Goal: Task Accomplishment & Management: Manage account settings

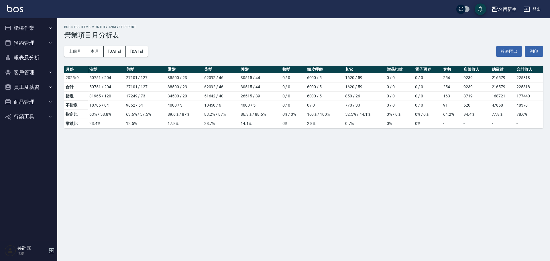
drag, startPoint x: 0, startPoint y: 0, endPoint x: 500, endPoint y: 5, distance: 500.5
click at [500, 5] on button "名留新生" at bounding box center [504, 9] width 30 height 12
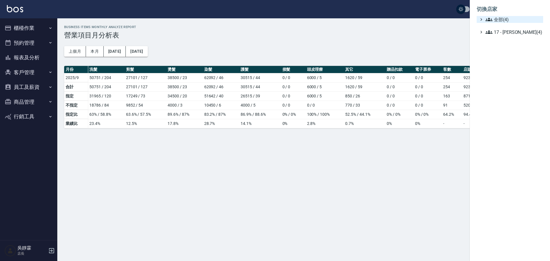
click at [499, 19] on span "全部(4)" at bounding box center [513, 19] width 55 height 7
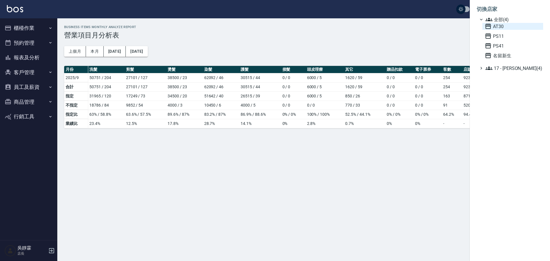
click at [501, 26] on span "AT30" at bounding box center [513, 26] width 56 height 7
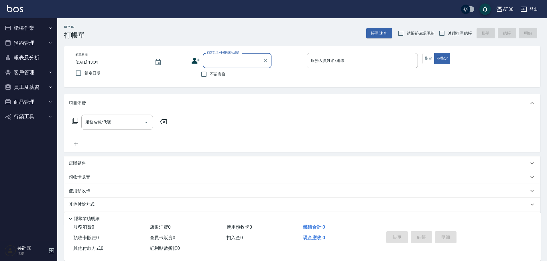
click at [28, 103] on button "商品管理" at bounding box center [28, 102] width 53 height 15
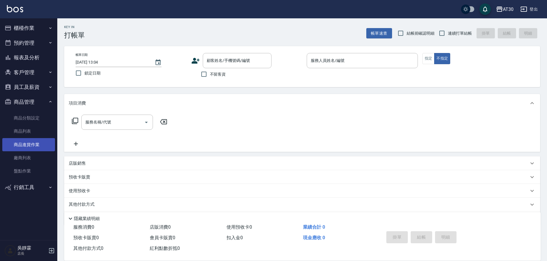
click at [36, 145] on link "商品進貨作業" at bounding box center [28, 144] width 53 height 13
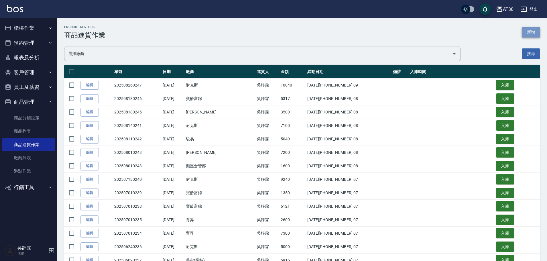
click at [527, 32] on button "新增" at bounding box center [531, 32] width 18 height 11
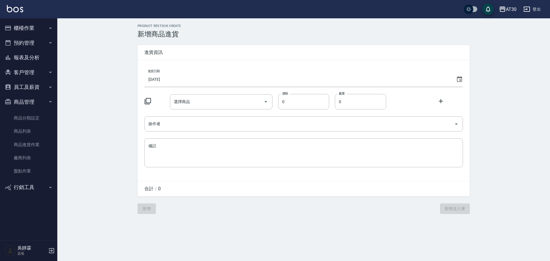
click at [460, 79] on icon at bounding box center [459, 79] width 7 height 7
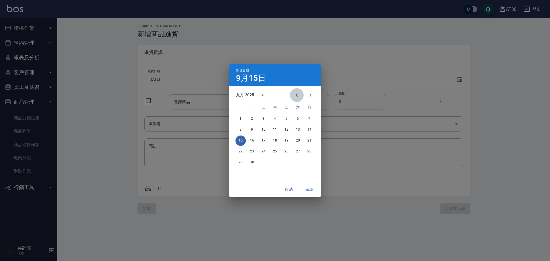
click at [297, 97] on icon "Previous month" at bounding box center [296, 95] width 7 height 7
click at [264, 129] on button "7" at bounding box center [263, 130] width 10 height 10
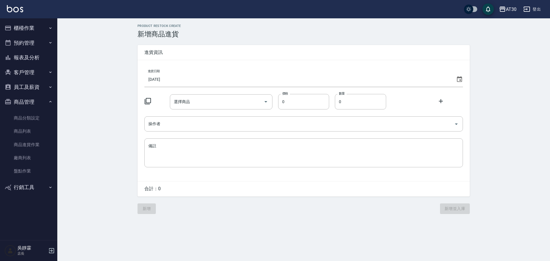
click at [150, 99] on icon at bounding box center [147, 101] width 7 height 7
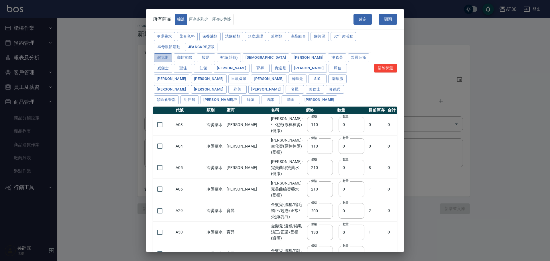
click at [163, 57] on button "耐克斯" at bounding box center [163, 57] width 18 height 9
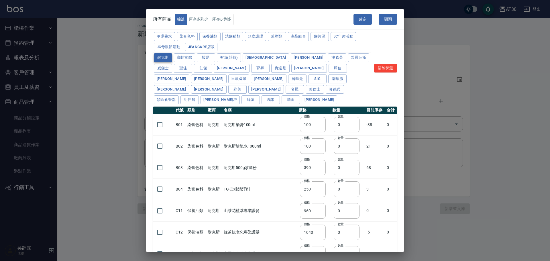
type input "100"
type input "390"
type input "250"
type input "960"
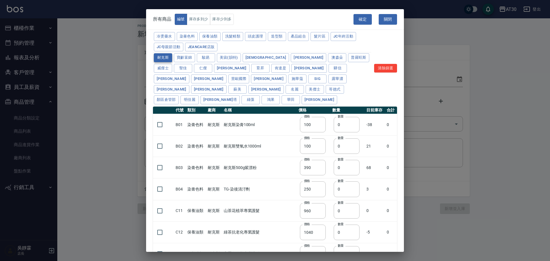
type input "1040"
type input "1520"
type input "2000"
type input "240"
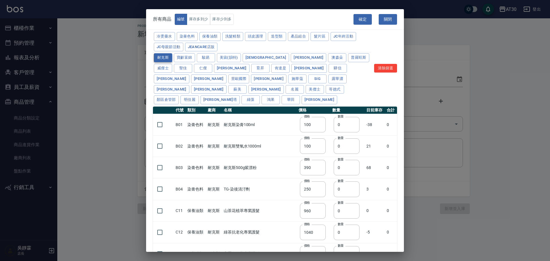
type input "272"
type input "990"
type input "500"
type input "690"
type input "650"
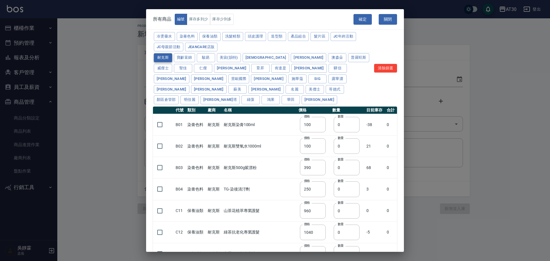
type input "650"
type input "600"
type input "450"
type input "500"
click at [160, 119] on input "checkbox" at bounding box center [160, 125] width 12 height 12
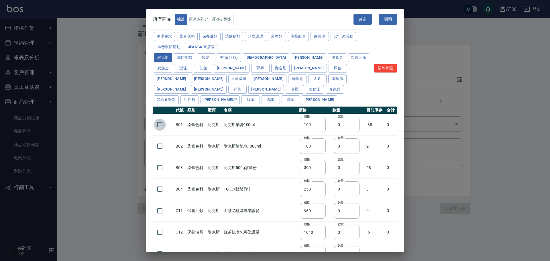
checkbox input "true"
click at [160, 140] on input "checkbox" at bounding box center [160, 146] width 12 height 12
checkbox input "true"
drag, startPoint x: 330, startPoint y: 115, endPoint x: 325, endPoint y: 116, distance: 5.0
click at [331, 116] on td "數量 0 數量" at bounding box center [348, 124] width 34 height 21
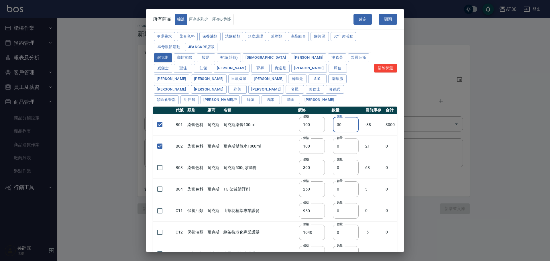
type input "30"
drag, startPoint x: 345, startPoint y: 133, endPoint x: 313, endPoint y: 136, distance: 31.3
click at [314, 136] on tr "B02 染膏色料 耐克斯 耐克斯雙氧水1000ml 價格 100 價格 數量 0 數量 21 0" at bounding box center [275, 146] width 244 height 21
type input "14"
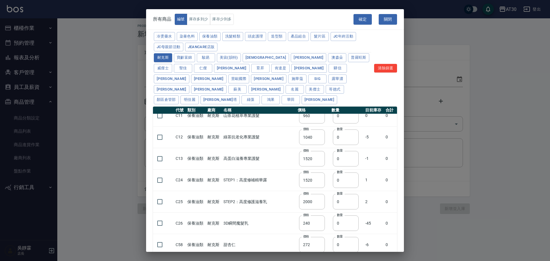
scroll to position [96, 0]
click at [159, 130] on input "checkbox" at bounding box center [160, 136] width 12 height 12
checkbox input "true"
click at [323, 129] on tr "C12 保養油類 耐克斯 綠茶抗老化專業護髮 價格 1040 價格 數量 0 數量 -5 0" at bounding box center [275, 135] width 244 height 21
type input "1"
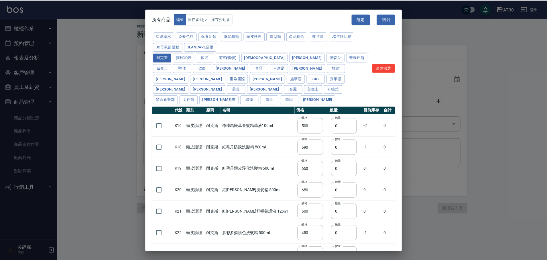
scroll to position [260, 0]
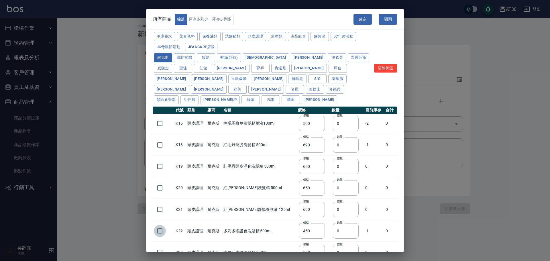
drag, startPoint x: 159, startPoint y: 220, endPoint x: 206, endPoint y: 219, distance: 46.7
click at [160, 225] on input "checkbox" at bounding box center [160, 231] width 12 height 12
checkbox input "true"
drag, startPoint x: 339, startPoint y: 220, endPoint x: 325, endPoint y: 226, distance: 15.5
click at [330, 226] on td "數量 0 數量" at bounding box center [347, 230] width 34 height 21
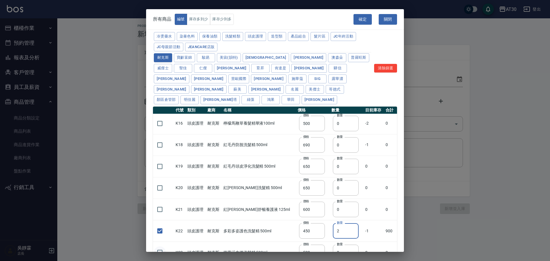
type input "2"
click at [160, 246] on input "checkbox" at bounding box center [160, 252] width 12 height 12
checkbox input "true"
click at [160, 203] on input "checkbox" at bounding box center [160, 209] width 12 height 12
checkbox input "true"
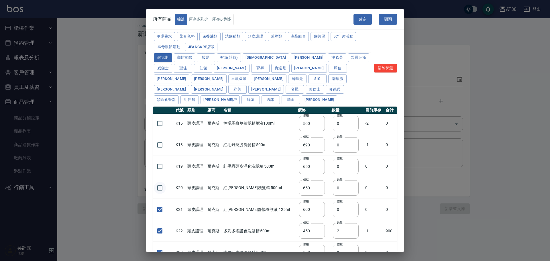
click at [158, 182] on input "checkbox" at bounding box center [160, 188] width 12 height 12
checkbox input "true"
click at [159, 160] on input "checkbox" at bounding box center [160, 166] width 12 height 12
checkbox input "true"
click at [162, 139] on input "checkbox" at bounding box center [160, 145] width 12 height 12
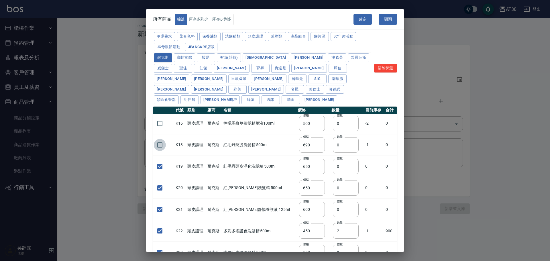
checkbox input "true"
drag, startPoint x: 334, startPoint y: 137, endPoint x: 327, endPoint y: 138, distance: 7.5
click at [333, 138] on input "0" at bounding box center [346, 144] width 26 height 15
type input "1"
drag, startPoint x: 330, startPoint y: 157, endPoint x: 327, endPoint y: 158, distance: 3.7
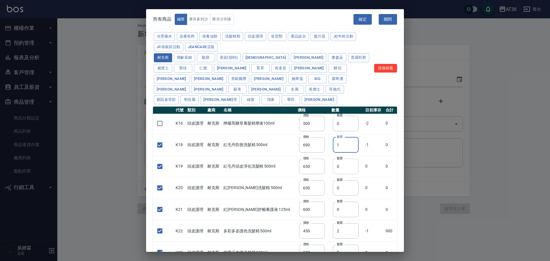
click at [333, 159] on input "0" at bounding box center [346, 166] width 26 height 15
type input "1"
drag, startPoint x: 331, startPoint y: 179, endPoint x: 322, endPoint y: 182, distance: 9.7
click at [322, 182] on tr "K20 頭皮護理 耐克斯 紅毛丹舒敏洗髮精 500ml 價格 650 價格 數量 0 數量 0 0" at bounding box center [275, 187] width 244 height 21
type input "1"
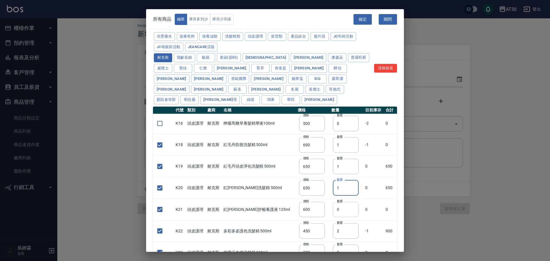
click at [333, 203] on input "0" at bounding box center [346, 209] width 26 height 15
type input "1"
drag, startPoint x: 334, startPoint y: 240, endPoint x: 321, endPoint y: 244, distance: 13.1
click at [321, 244] on tr "K23 頭皮護理 耐克斯 樹果活力捲洗髮精 500ml 價格 500 價格 數量 0 數量 0 0" at bounding box center [275, 252] width 244 height 21
type input "1"
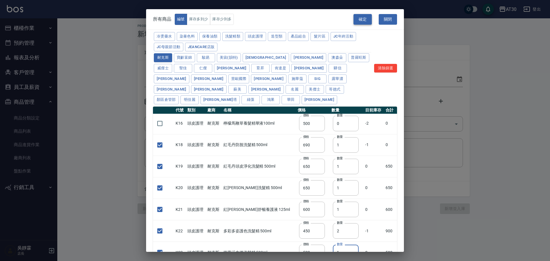
click at [368, 17] on button "確定" at bounding box center [363, 19] width 18 height 11
type input "B01 耐克斯染膏100ml"
type input "100"
type input "30"
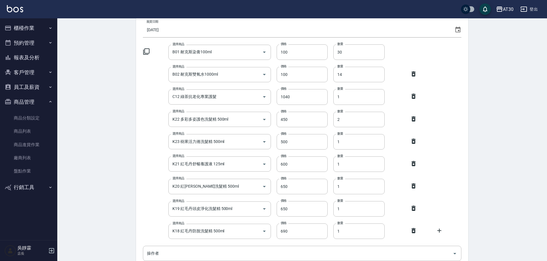
scroll to position [139, 0]
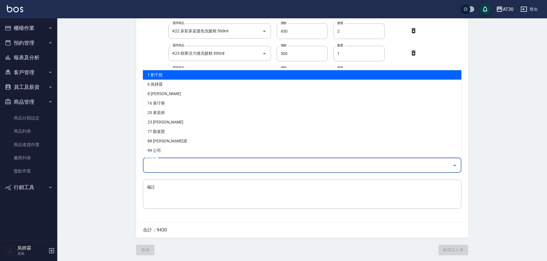
drag, startPoint x: 163, startPoint y: 164, endPoint x: 160, endPoint y: 168, distance: 4.1
click at [163, 164] on input "操作者" at bounding box center [298, 165] width 305 height 10
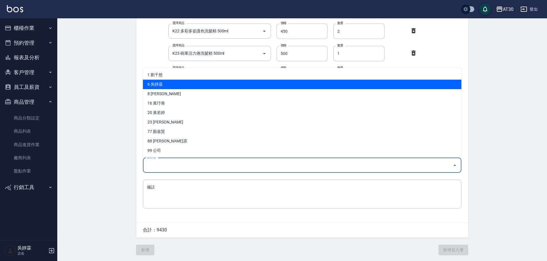
click at [166, 84] on li "6 吳靜霖" at bounding box center [302, 84] width 319 height 9
type input "吳靜霖"
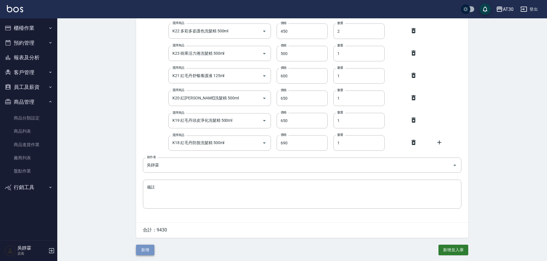
click at [142, 250] on button "新增" at bounding box center [145, 250] width 18 height 11
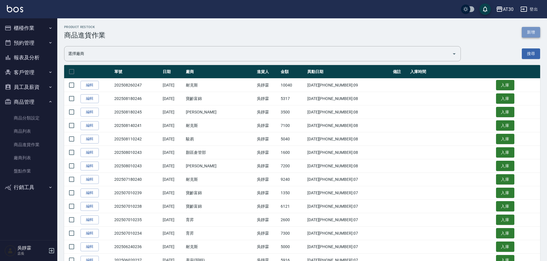
click at [529, 30] on button "新增" at bounding box center [531, 32] width 18 height 11
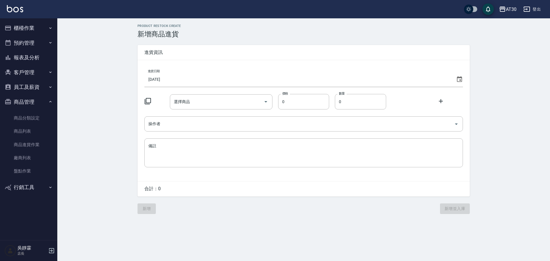
click at [459, 79] on icon at bounding box center [459, 79] width 7 height 7
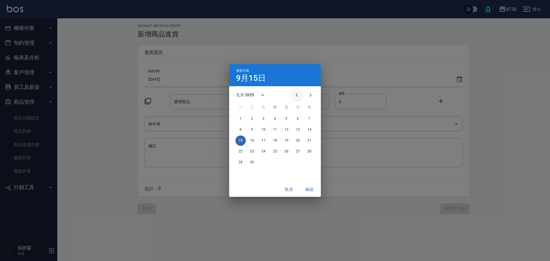
click at [300, 96] on icon "Previous month" at bounding box center [296, 95] width 7 height 7
click at [264, 118] on button "2" at bounding box center [263, 119] width 10 height 10
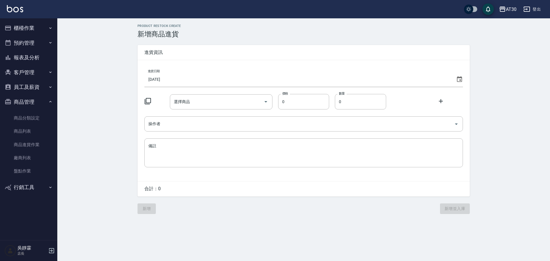
click at [148, 103] on icon at bounding box center [148, 101] width 6 height 6
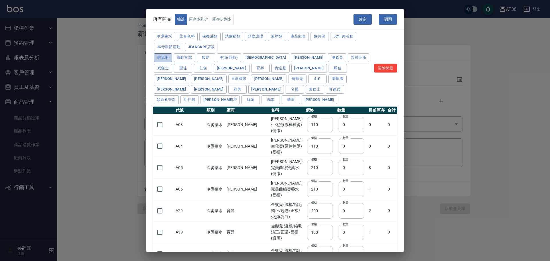
click at [166, 58] on button "耐克斯" at bounding box center [163, 57] width 18 height 9
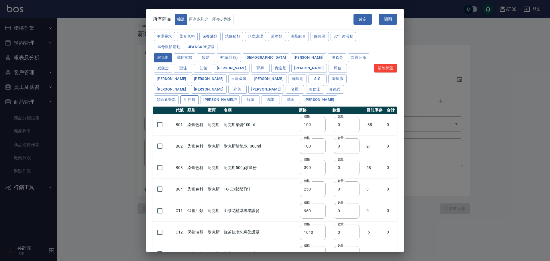
type input "100"
type input "390"
type input "250"
type input "960"
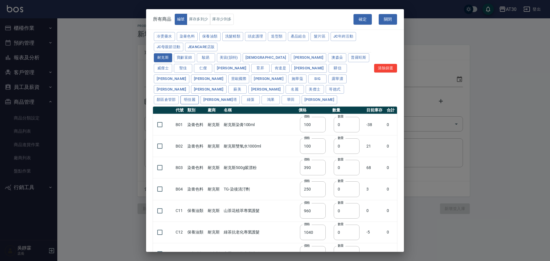
type input "1040"
type input "1520"
type input "2000"
type input "240"
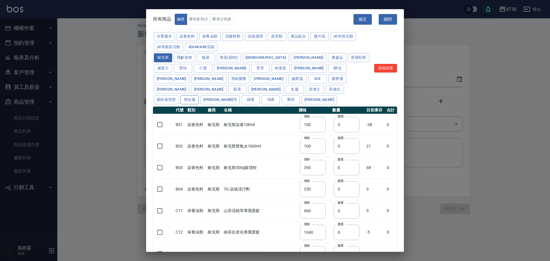
type input "272"
type input "990"
type input "500"
type input "690"
type input "650"
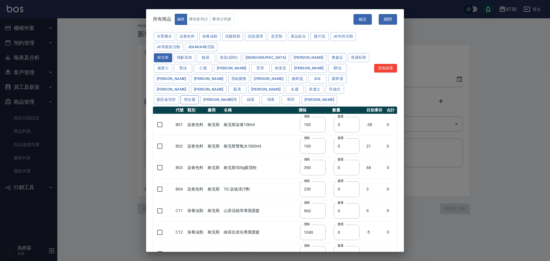
type input "650"
type input "600"
type input "450"
type input "500"
drag, startPoint x: 342, startPoint y: 161, endPoint x: 325, endPoint y: 162, distance: 17.2
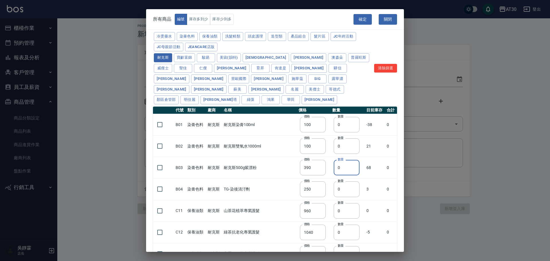
click at [331, 162] on td "數量 0 數量" at bounding box center [348, 167] width 34 height 21
type input "3"
click at [158, 162] on input "checkbox" at bounding box center [160, 168] width 12 height 12
checkbox input "true"
click at [365, 20] on button "確定" at bounding box center [363, 19] width 18 height 11
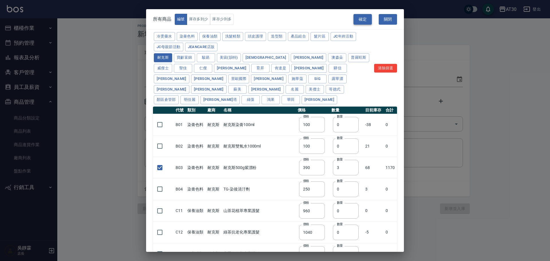
type input "B03 耐克斯500g紫漂粉"
type input "390"
type input "3"
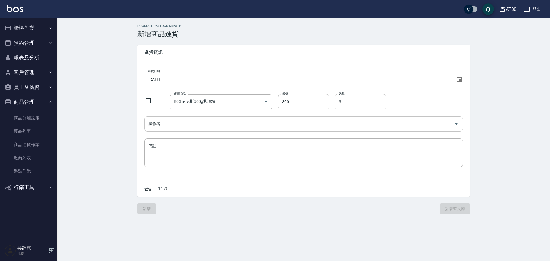
click at [160, 125] on input "操作者" at bounding box center [299, 124] width 305 height 10
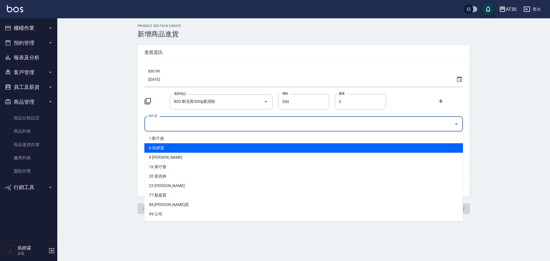
click at [160, 147] on li "6 吳靜霖" at bounding box center [303, 147] width 319 height 9
type input "吳靜霖"
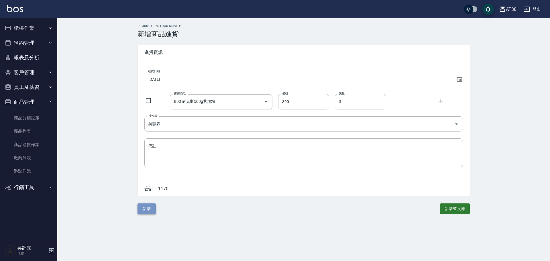
click at [149, 208] on button "新增" at bounding box center [147, 208] width 18 height 11
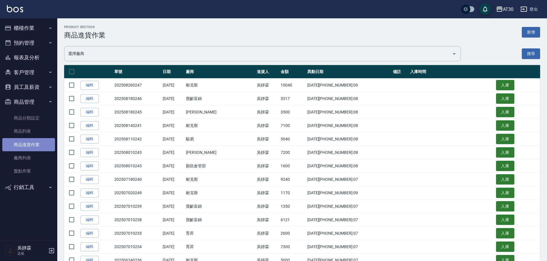
click at [28, 142] on link "商品進貨作業" at bounding box center [28, 144] width 53 height 13
click at [531, 34] on button "新增" at bounding box center [531, 32] width 18 height 11
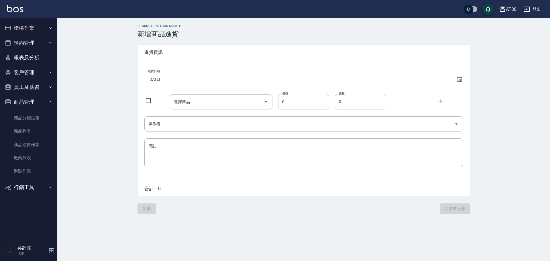
click at [461, 78] on icon at bounding box center [459, 79] width 7 height 7
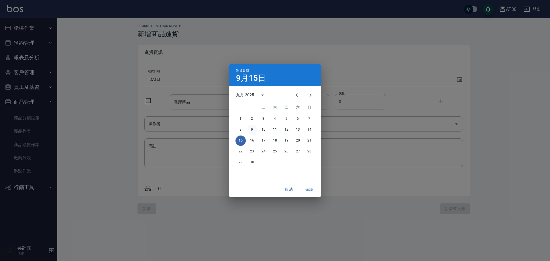
click at [256, 129] on button "9" at bounding box center [252, 130] width 10 height 10
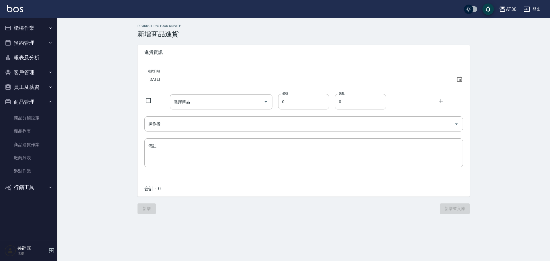
click at [145, 101] on icon at bounding box center [148, 101] width 6 height 6
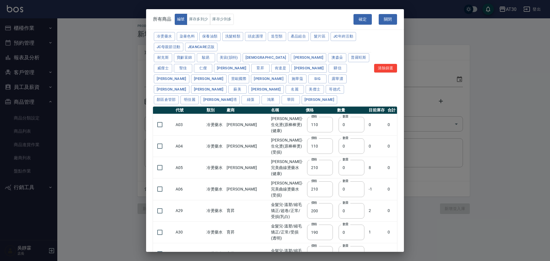
click at [148, 101] on div "冷燙藥水 染膏色料 保養油類 洗髮精類 頭皮護理 造型類 產品組合 髮片區 JC年終活動 JC母親節活動 JeanCare店販 耐克斯 寶齡富錦 駿易 美宙(…" at bounding box center [275, 150] width 258 height 239
click at [184, 38] on button "染膏色料" at bounding box center [187, 36] width 21 height 9
type input "100"
type input "390"
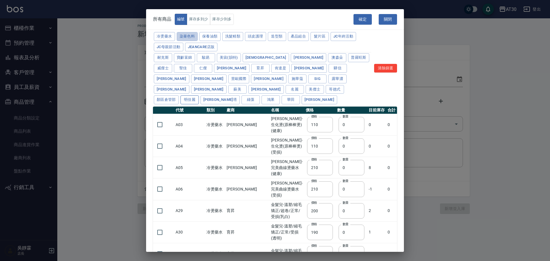
type input "250"
type input "105"
type input "406"
type input "105"
type input "450"
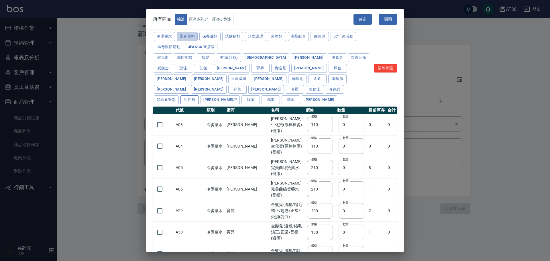
type input "102"
type input "137"
type input "110"
type input "0"
type input "133"
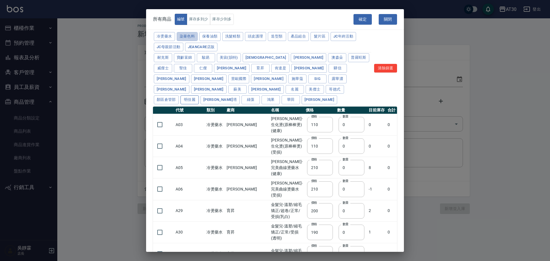
type input "186"
type input "133"
type input "450"
type input "350"
type input "112"
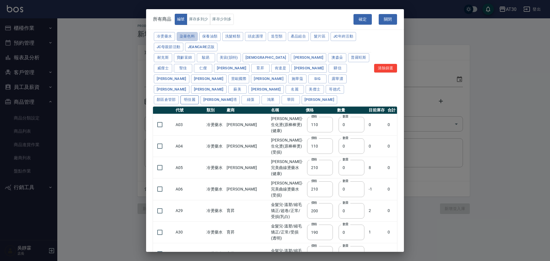
type input "450"
type input "1060"
type input "190"
type input "350"
type input "735"
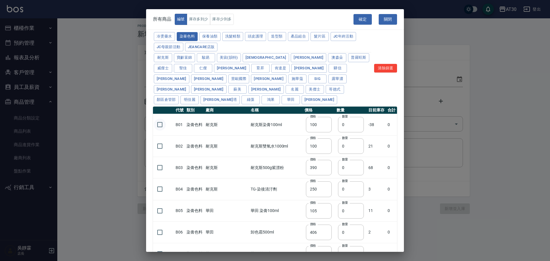
click at [162, 119] on input "checkbox" at bounding box center [160, 125] width 12 height 12
checkbox input "true"
click at [161, 140] on input "checkbox" at bounding box center [160, 146] width 12 height 12
checkbox input "true"
click at [161, 162] on input "checkbox" at bounding box center [160, 168] width 12 height 12
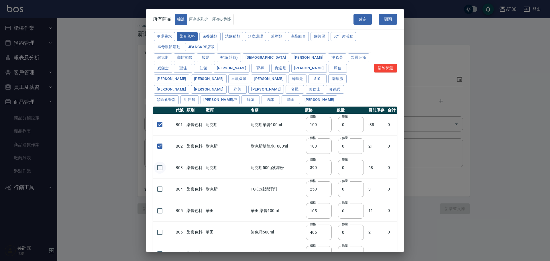
checkbox input "true"
drag, startPoint x: 340, startPoint y: 117, endPoint x: 323, endPoint y: 118, distance: 16.9
click at [323, 118] on tr "B01 染膏色料 耐克斯 耐克斯染膏100ml 價格 100 價格 數量 0 數量 -38 0" at bounding box center [275, 124] width 244 height 21
type input "22"
drag, startPoint x: 340, startPoint y: 137, endPoint x: 330, endPoint y: 142, distance: 11.0
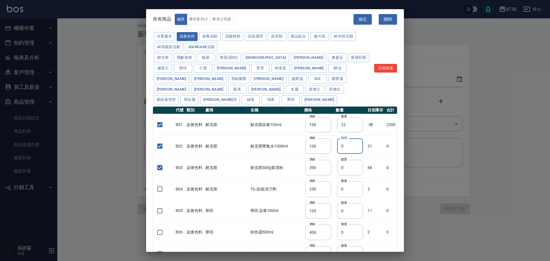
click at [337, 142] on input "0" at bounding box center [350, 145] width 26 height 15
type input "22"
click at [156, 162] on input "checkbox" at bounding box center [160, 168] width 12 height 12
checkbox input "false"
click at [251, 37] on button "頭皮護理" at bounding box center [255, 36] width 21 height 9
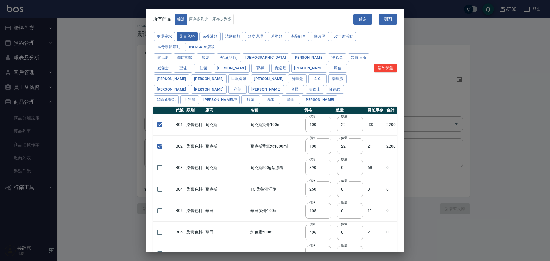
checkbox input "false"
type input "315"
type input "0"
checkbox input "false"
type input "273"
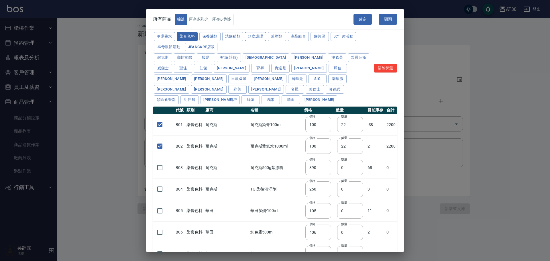
type input "0"
type input "1183"
type input "798"
type input "481"
type input "640"
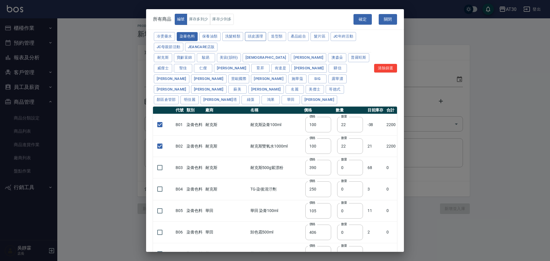
type input "640"
type input "308"
type input "245"
type input "350"
type input "1260"
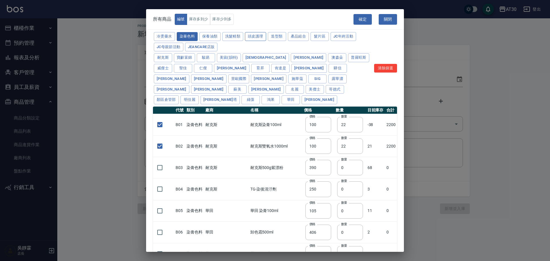
type input "440"
type input "420"
type input "740"
type input "500"
type input "690"
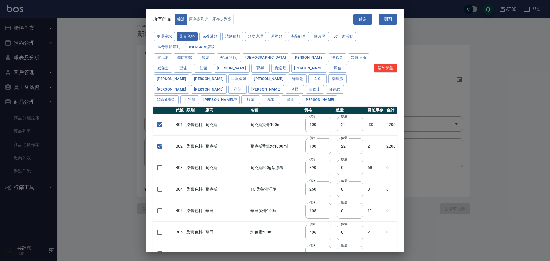
type input "650"
type input "600"
type input "500"
type input "2200"
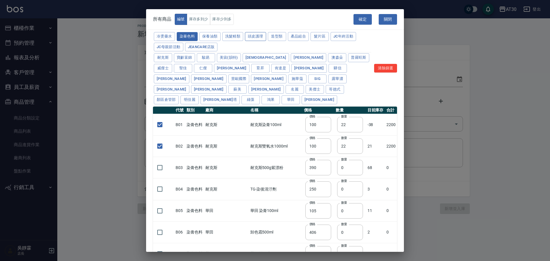
type input "420"
type input "50"
type input "300"
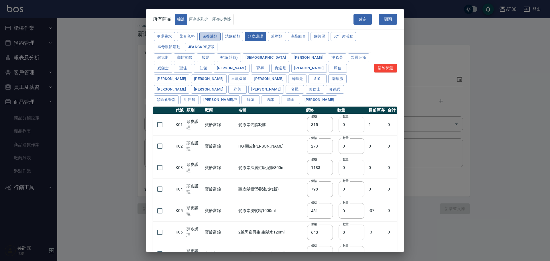
click at [213, 38] on button "保養油類" at bounding box center [209, 36] width 21 height 9
type input "330"
type input "50"
type input "330"
type input "50"
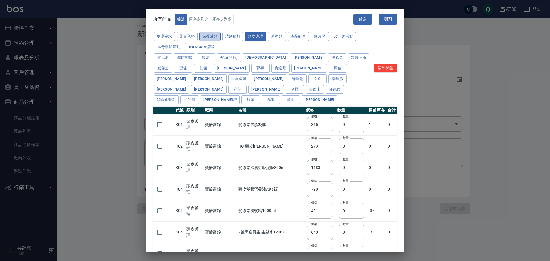
type input "30"
type input "960"
type input "1040"
type input "1520"
type input "120"
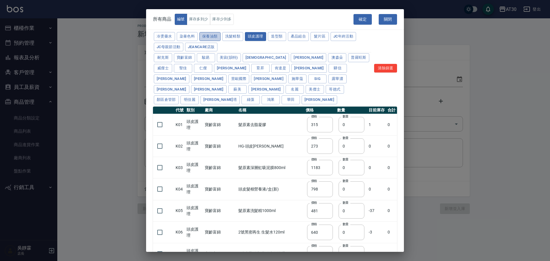
type input "1300"
type input "1520"
type input "2000"
type input "240"
type input "50"
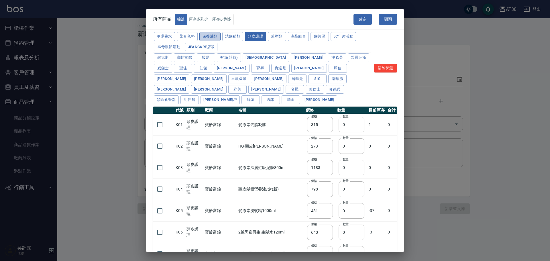
type input "180"
type input "400"
type input "800"
type input "700"
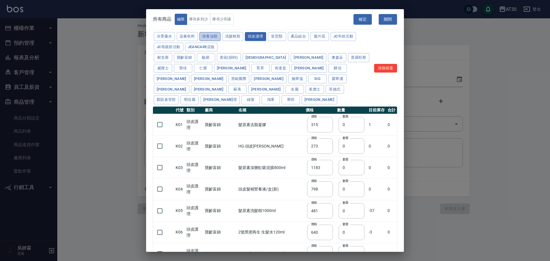
type input "272"
type input "530"
type input "2450"
type input "450"
type input "800"
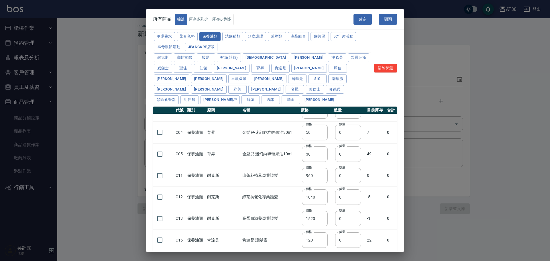
scroll to position [69, 0]
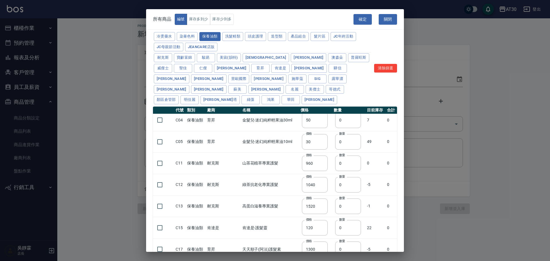
drag, startPoint x: 397, startPoint y: 150, endPoint x: 396, endPoint y: 171, distance: 21.2
click at [396, 171] on div "冷燙藥水 染膏色料 保養油類 洗髮精類 頭皮護理 造型類 產品組合 髮片區 JC年終活動 JC母親節活動 JeanCare店販 耐克斯 寶齡富錦 駿易 美宙(…" at bounding box center [275, 150] width 258 height 239
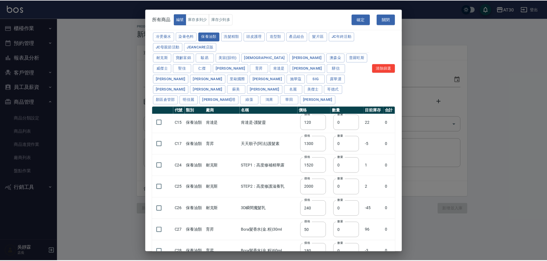
scroll to position [176, 0]
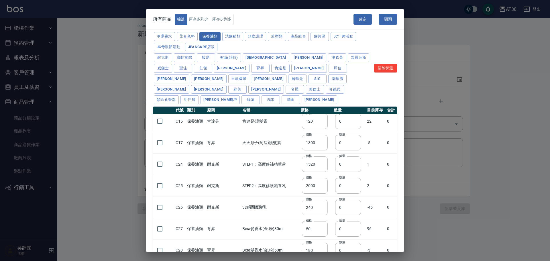
drag, startPoint x: 341, startPoint y: 197, endPoint x: 317, endPoint y: 203, distance: 24.3
click at [317, 203] on tr "C26 保養油類 耐克斯 3D瞬間魔髮乳 價格 240 價格 數量 0 數量 -45 0" at bounding box center [275, 207] width 244 height 21
type input "4"
click at [160, 201] on input "checkbox" at bounding box center [160, 207] width 12 height 12
checkbox input "true"
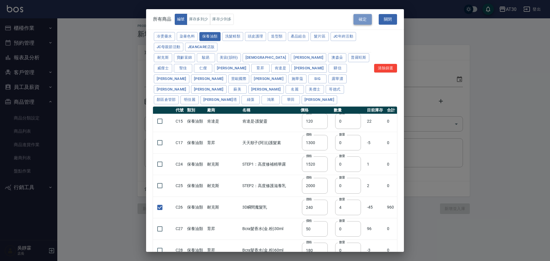
click at [358, 24] on button "確定" at bounding box center [363, 19] width 18 height 11
type input "B01 耐克斯染膏100ml"
type input "100"
type input "22"
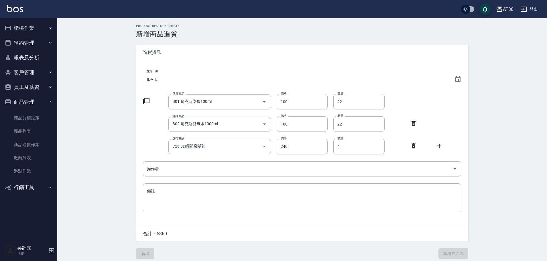
scroll to position [4, 0]
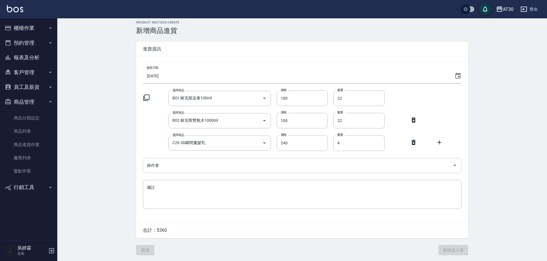
click at [175, 167] on input "操作者" at bounding box center [298, 165] width 305 height 10
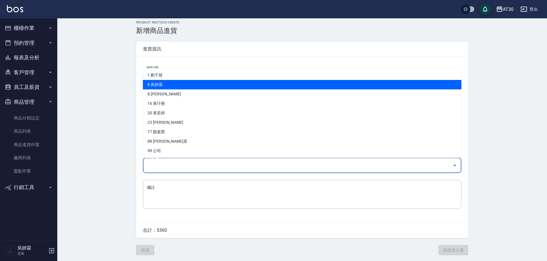
click at [176, 84] on li "6 吳靜霖" at bounding box center [302, 84] width 319 height 9
type input "吳靜霖"
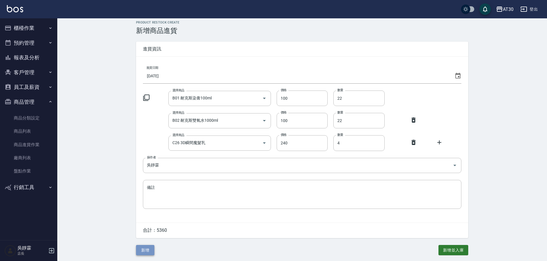
click at [147, 249] on button "新增" at bounding box center [145, 250] width 18 height 11
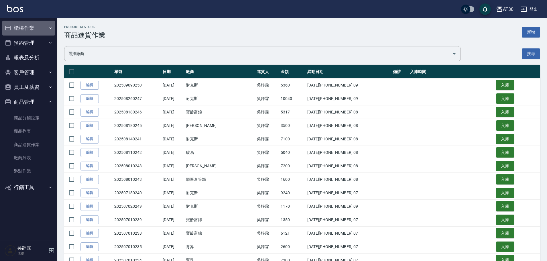
click at [27, 30] on button "櫃檯作業" at bounding box center [28, 28] width 53 height 15
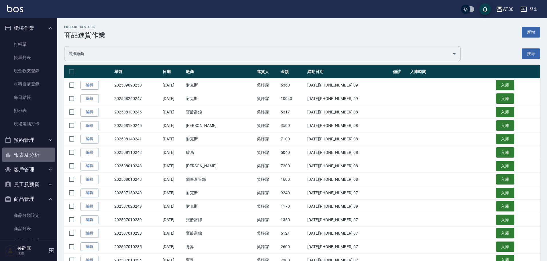
click at [39, 157] on button "報表及分析" at bounding box center [28, 155] width 53 height 15
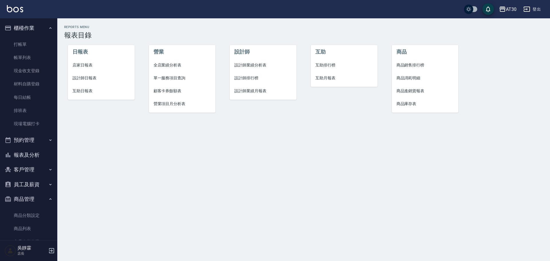
click at [330, 64] on span "互助排行榜" at bounding box center [344, 65] width 58 height 6
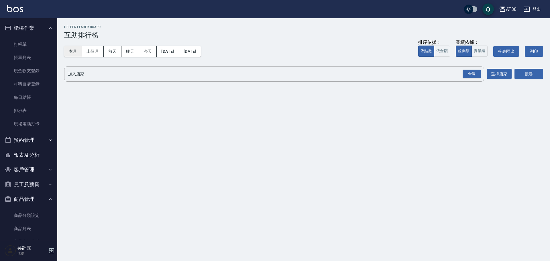
click at [68, 52] on button "本月" at bounding box center [73, 51] width 18 height 11
click at [478, 76] on div "全選" at bounding box center [472, 74] width 18 height 9
click at [523, 75] on button "搜尋" at bounding box center [529, 74] width 29 height 11
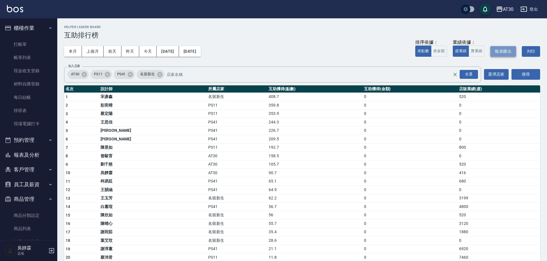
click at [507, 49] on button "報表匯出" at bounding box center [503, 51] width 26 height 11
click at [23, 43] on link "打帳單" at bounding box center [28, 44] width 53 height 13
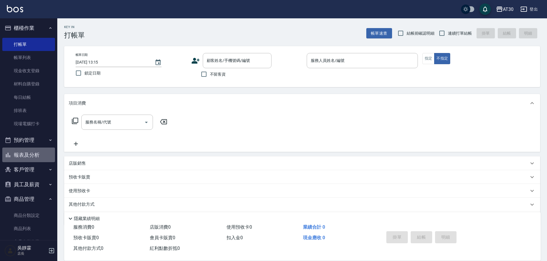
click at [35, 152] on button "報表及分析" at bounding box center [28, 155] width 53 height 15
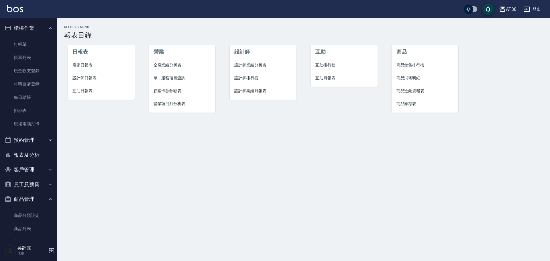
click at [252, 76] on span "設計師排行榜" at bounding box center [263, 78] width 58 height 6
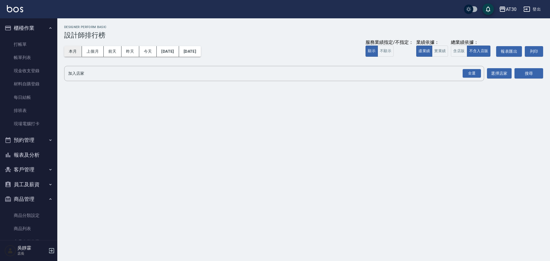
click at [77, 52] on button "本月" at bounding box center [73, 51] width 18 height 11
click at [474, 71] on div "全選" at bounding box center [472, 73] width 18 height 9
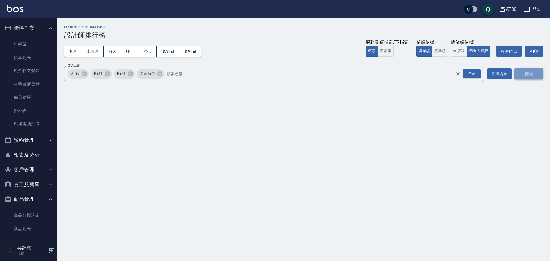
click at [525, 74] on button "搜尋" at bounding box center [529, 73] width 29 height 11
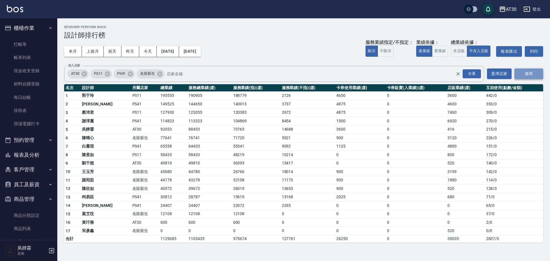
click at [528, 74] on button "搜尋" at bounding box center [529, 73] width 29 height 11
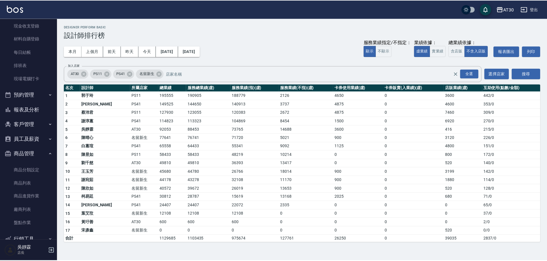
scroll to position [48, 0]
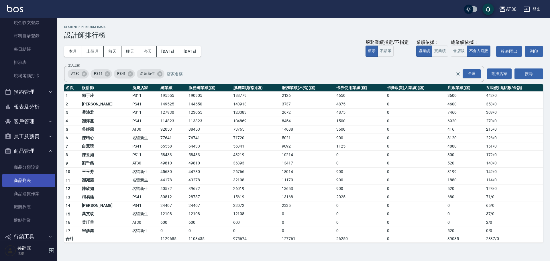
click at [39, 180] on link "商品列表" at bounding box center [28, 180] width 53 height 13
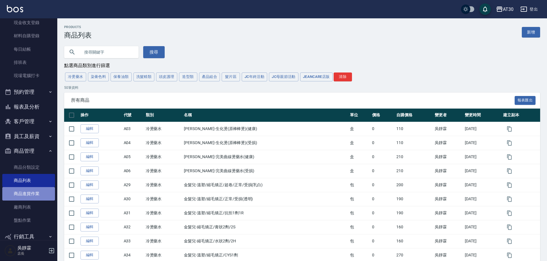
click at [34, 193] on link "商品進貨作業" at bounding box center [28, 193] width 53 height 13
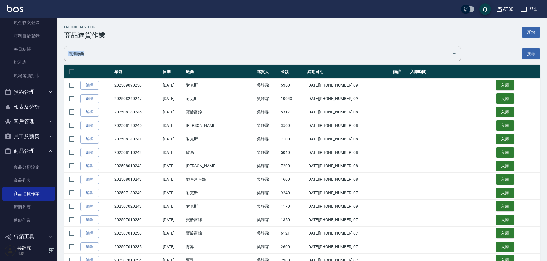
drag, startPoint x: 59, startPoint y: 129, endPoint x: 61, endPoint y: 53, distance: 76.2
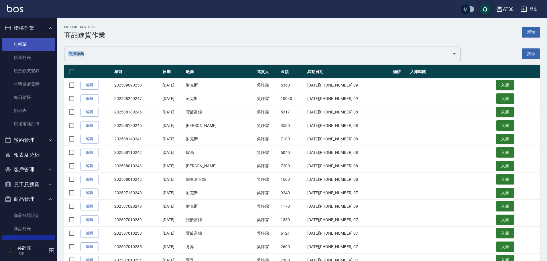
click at [30, 43] on link "打帳單" at bounding box center [28, 44] width 53 height 13
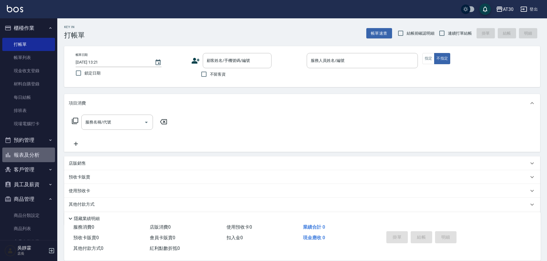
click at [35, 155] on button "報表及分析" at bounding box center [28, 155] width 53 height 15
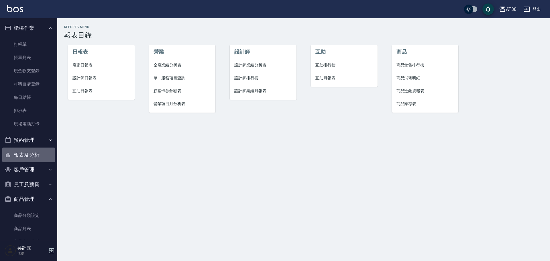
click at [34, 155] on button "報表及分析" at bounding box center [28, 155] width 53 height 15
click at [246, 80] on span "設計師排行榜" at bounding box center [263, 78] width 58 height 6
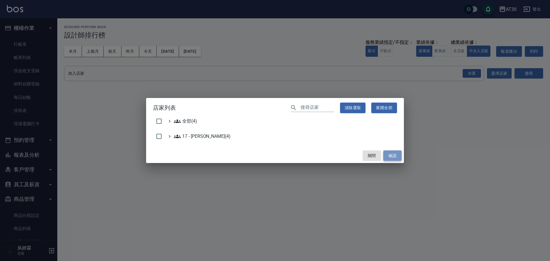
click at [390, 158] on button "確認" at bounding box center [392, 155] width 18 height 11
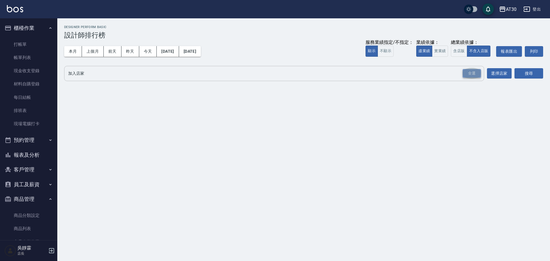
click at [476, 74] on div "全選" at bounding box center [472, 73] width 18 height 9
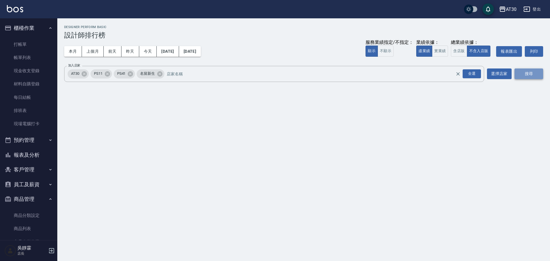
click at [537, 74] on button "搜尋" at bounding box center [529, 73] width 29 height 11
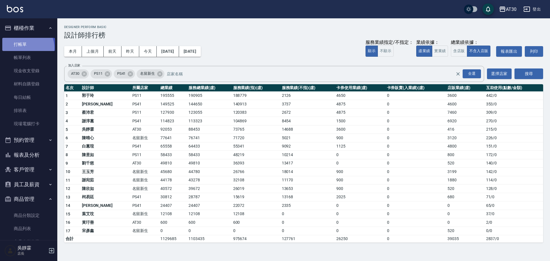
click at [25, 47] on link "打帳單" at bounding box center [28, 44] width 53 height 13
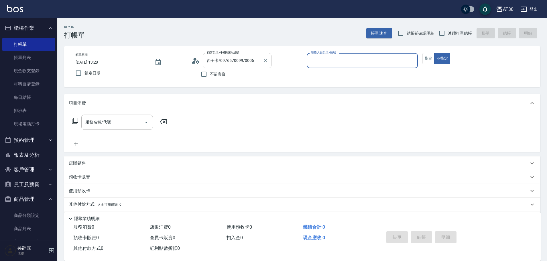
type input "新客人 姓名未設定/0006/null"
click at [264, 61] on icon "Clear" at bounding box center [266, 61] width 6 height 6
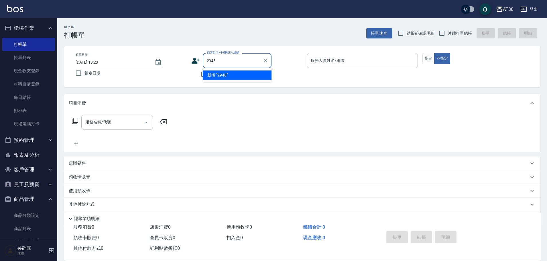
type input "2948"
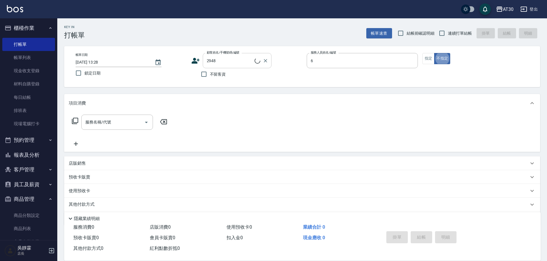
type input "吳靜霖-6"
type button "false"
type input "潘正偉/0968374953/2948"
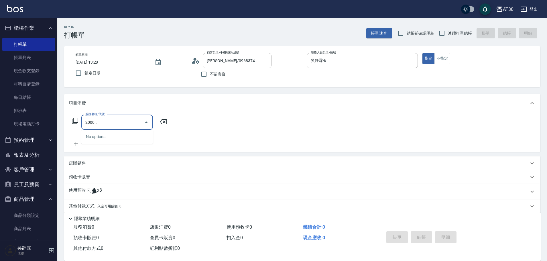
type input "2000.."
click at [160, 119] on icon at bounding box center [163, 121] width 14 height 7
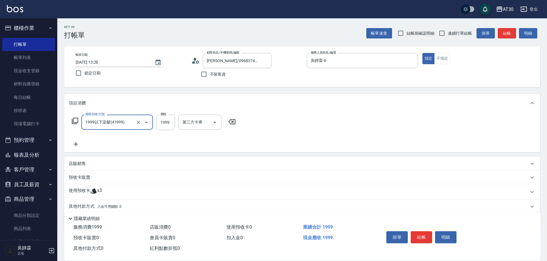
type input "1999以下染髮(41999)"
type input "1500"
type input "曾駿育-23"
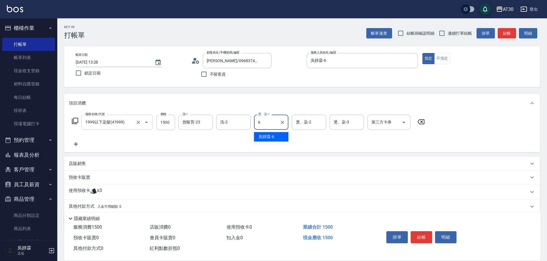
type input "吳靜霖-6"
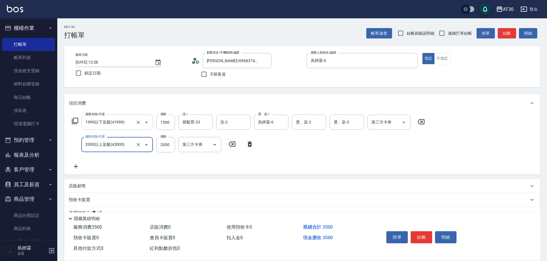
type input "2000以上染髮(42000)"
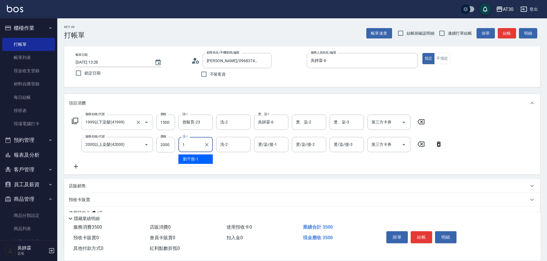
type input "劉千慈-1"
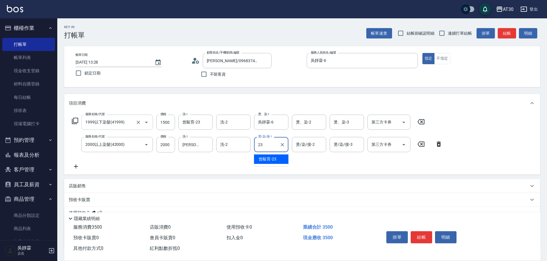
type input "曾駿育-23"
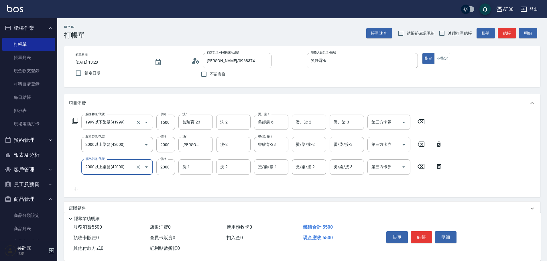
type input "2000以上染髮(42000)"
type input "劉千慈-1"
type input "曾駿育-23"
click at [483, 163] on div "服務名稱/代號 1999以下染髮(41999) 服務名稱/代號 價格 1500 價格 洗-1 曾駿育-23 洗-1 洗-2 洗-2 燙、染-1 吳靜霖-6 燙…" at bounding box center [302, 154] width 476 height 85
click at [420, 231] on button "結帳" at bounding box center [421, 237] width 21 height 12
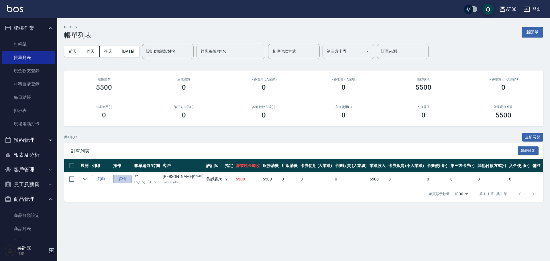
click at [121, 180] on link "詳情" at bounding box center [122, 179] width 18 height 9
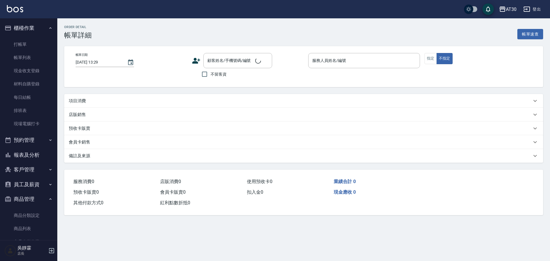
type input "2025/09/15 13:28"
type input "吳靜霖-6"
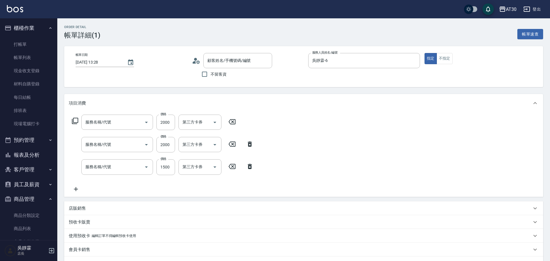
type input "潘正偉/0968374953/2948"
type input "2000以上染髮(42000)"
type input "1999以下染髮(41999)"
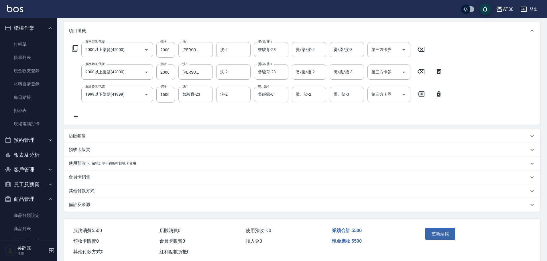
scroll to position [83, 0]
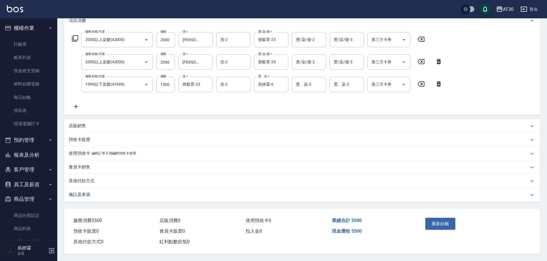
click at [118, 154] on p "編輯訂單不得編輯預收卡使用" at bounding box center [114, 153] width 44 height 6
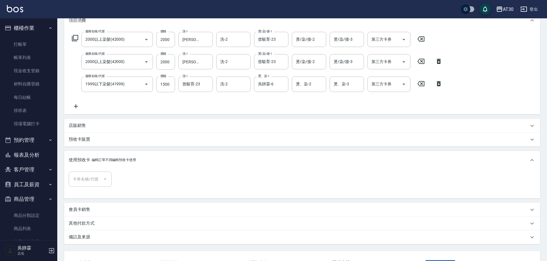
click at [92, 160] on p "編輯訂單不得編輯預收卡使用" at bounding box center [114, 160] width 44 height 6
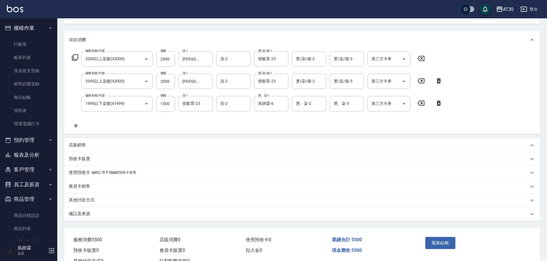
scroll to position [69, 0]
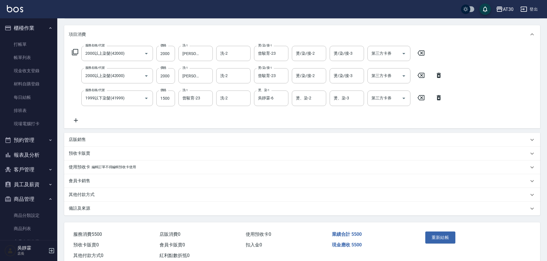
click at [80, 165] on p "使用預收卡" at bounding box center [79, 167] width 21 height 6
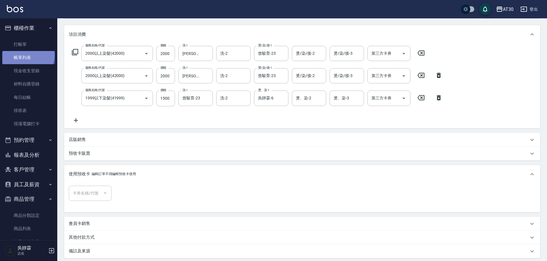
click at [28, 55] on link "帳單列表" at bounding box center [28, 57] width 53 height 13
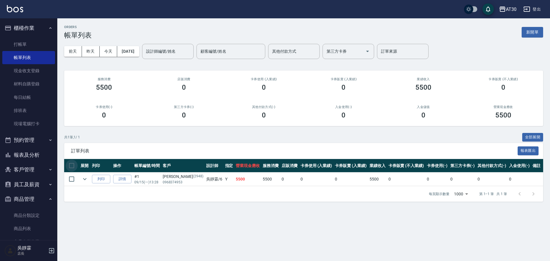
click at [75, 164] on input "checkbox" at bounding box center [72, 166] width 12 height 12
checkbox input "true"
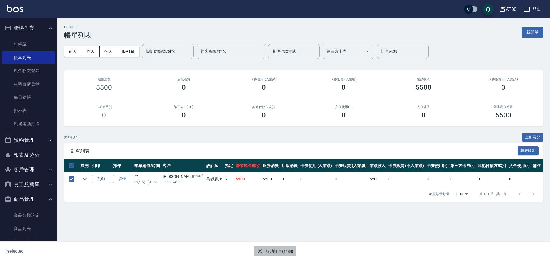
click at [264, 249] on button "取消訂單(預約)" at bounding box center [275, 251] width 42 height 11
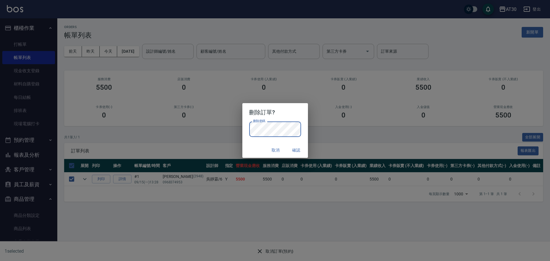
click at [284, 116] on h2 "刪除訂單?" at bounding box center [275, 112] width 66 height 18
click at [297, 151] on button "確認" at bounding box center [296, 150] width 18 height 11
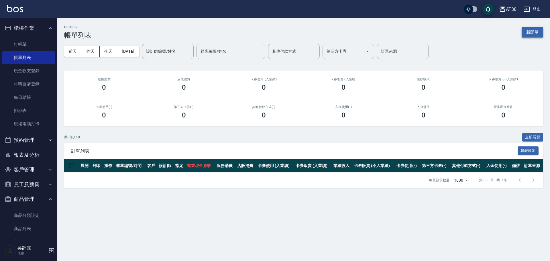
click at [535, 33] on button "新開單" at bounding box center [532, 32] width 21 height 11
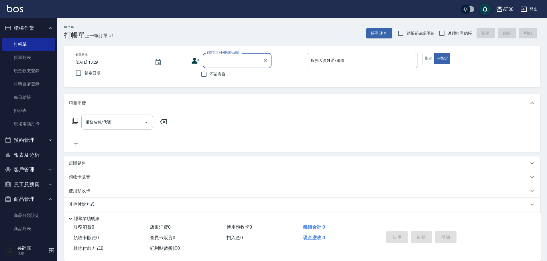
click at [218, 59] on input "顧客姓名/手機號碼/編號" at bounding box center [232, 61] width 55 height 10
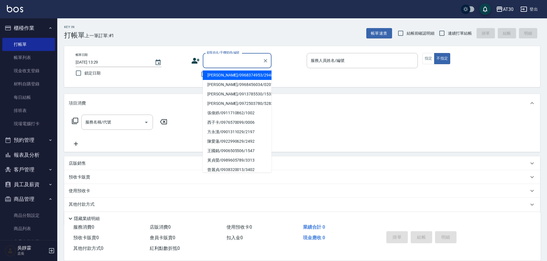
click at [217, 61] on input "顧客姓名/手機號碼/編號" at bounding box center [232, 61] width 55 height 10
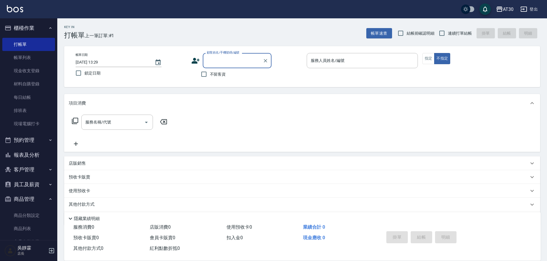
click at [217, 61] on input "顧客姓名/手機號碼/編號" at bounding box center [232, 61] width 55 height 10
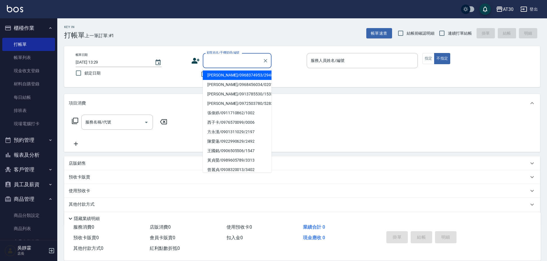
click at [216, 74] on li "潘正偉/0968374953/2948" at bounding box center [237, 74] width 69 height 9
type input "潘正偉/0968374953/2948"
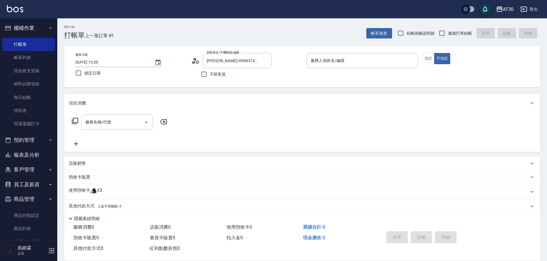
click at [105, 188] on div "使用預收卡 x3" at bounding box center [299, 191] width 460 height 9
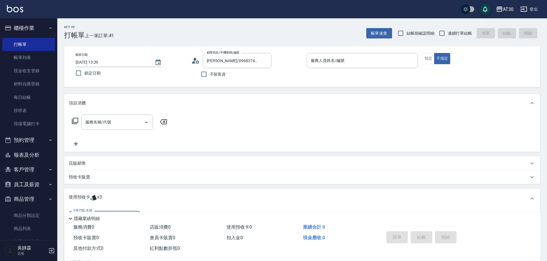
scroll to position [64, 0]
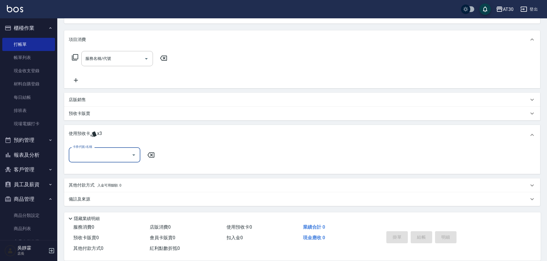
click at [103, 151] on input "卡券代號/名稱" at bounding box center [100, 155] width 58 height 10
click at [100, 169] on div "綠茶包套5次4500 剩餘3張" at bounding box center [105, 169] width 72 height 9
type input "綠茶包套5次4500"
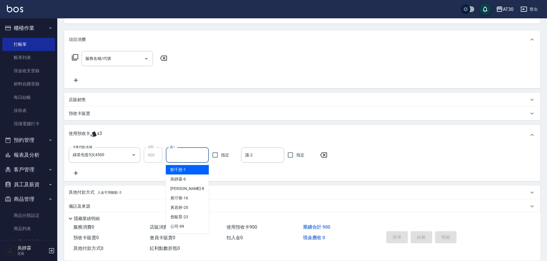
click at [181, 151] on input "護-1" at bounding box center [187, 155] width 38 height 10
click at [182, 175] on div "吳靜霖 -6" at bounding box center [187, 178] width 43 height 9
type input "吳靜霖-6"
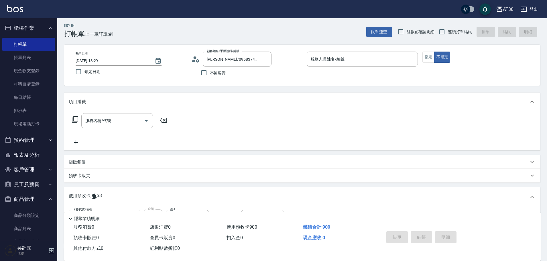
scroll to position [0, 0]
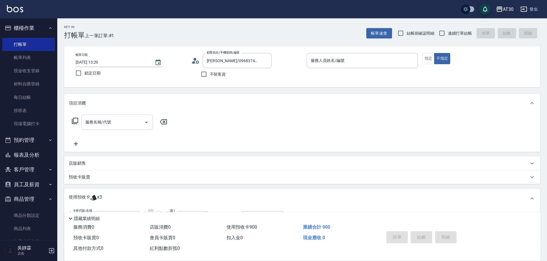
click at [93, 127] on input "服務名稱/代號" at bounding box center [113, 122] width 58 height 10
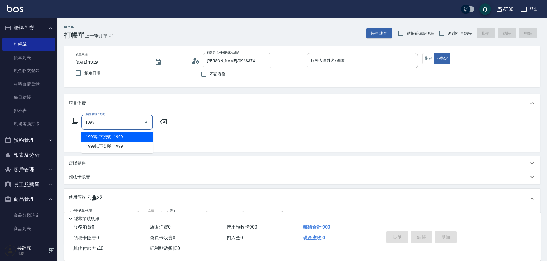
type input "1999以下燙髮(31999)"
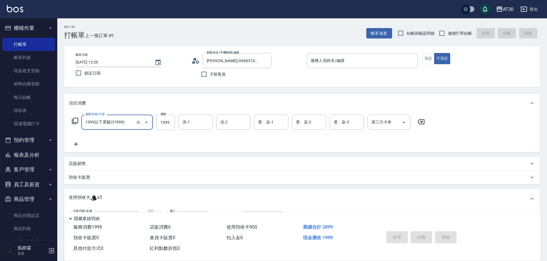
click at [148, 123] on icon "Open" at bounding box center [146, 122] width 7 height 7
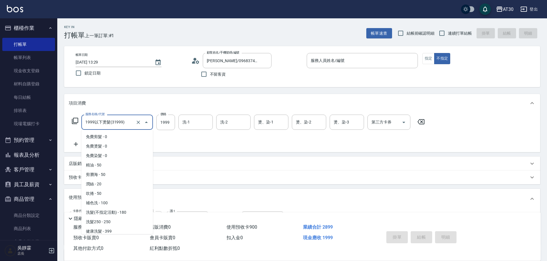
scroll to position [191, 0]
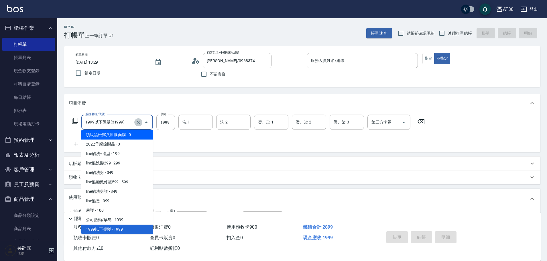
click at [137, 121] on icon "Clear" at bounding box center [139, 122] width 6 height 6
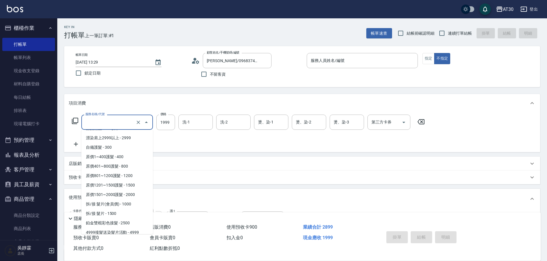
scroll to position [346, 0]
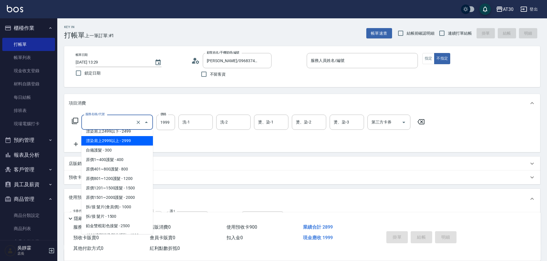
type input "1999以下燙髮(31999)"
click at [421, 120] on icon at bounding box center [421, 121] width 7 height 5
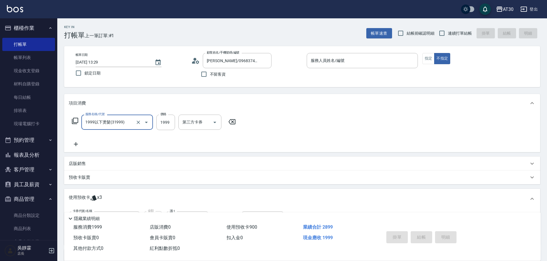
type input "1999以下燙髮(31999)"
type input "1500"
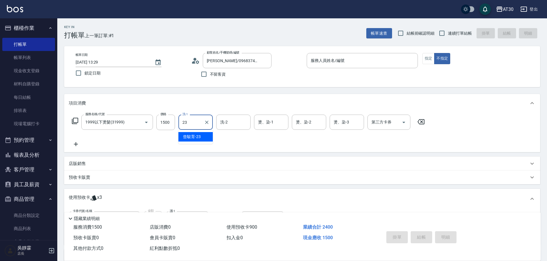
type input "曾駿育-23"
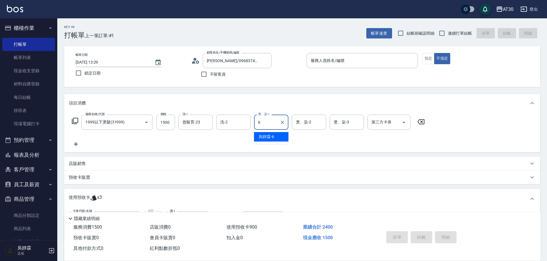
type input "吳靜霖-6"
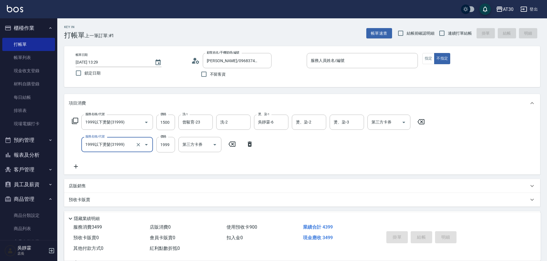
type input "1999以下燙髮(31999)"
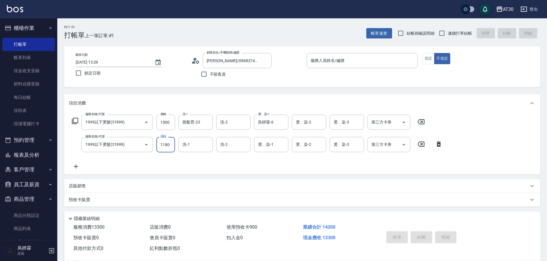
scroll to position [0, 0]
type input "1800"
type input "劉千慈-1"
type input "曾駿育-23"
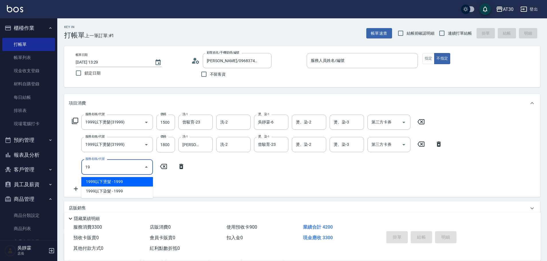
type input "1"
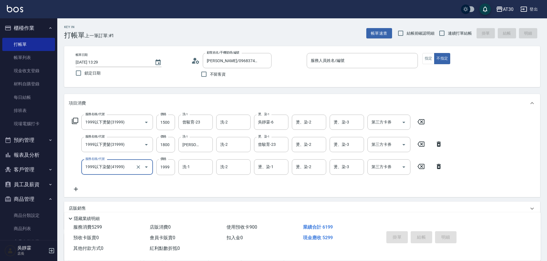
type input "1999以下染髮(41999)"
type input "1800"
click at [167, 144] on input "1800" at bounding box center [165, 144] width 19 height 15
type input "1700"
click at [437, 165] on icon at bounding box center [439, 166] width 14 height 7
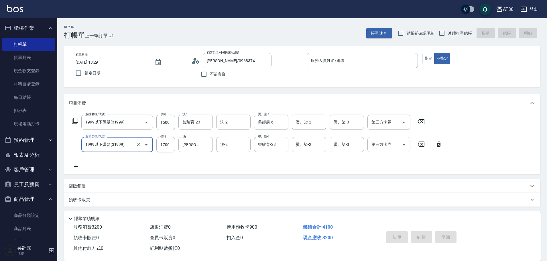
click at [76, 166] on icon at bounding box center [76, 166] width 4 height 4
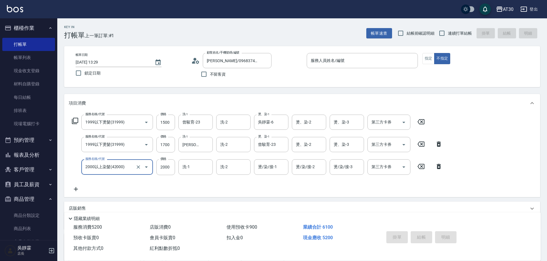
type input "2000以上染髮(42000)"
type input "劉千慈-1"
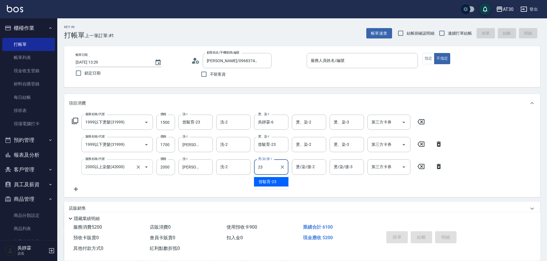
type input "曾駿育-23"
click at [207, 122] on icon "Clear" at bounding box center [206, 122] width 3 height 3
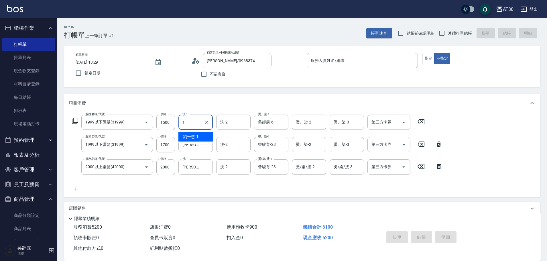
type input "劉千慈-1"
click at [75, 188] on icon at bounding box center [76, 189] width 14 height 7
click at [114, 190] on input "服務名稱/代號" at bounding box center [113, 189] width 58 height 10
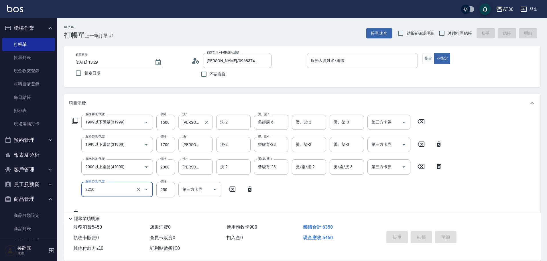
type input "剪髮(2250)"
type input "300"
click at [332, 188] on div "服務名稱/代號 1999以下燙髮(31999) 服務名稱/代號 價格 1500 價格 洗-1 劉千慈-1 洗-1 洗-2 洗-2 燙、染-1 吳靜霖-6 燙、…" at bounding box center [257, 165] width 377 height 100
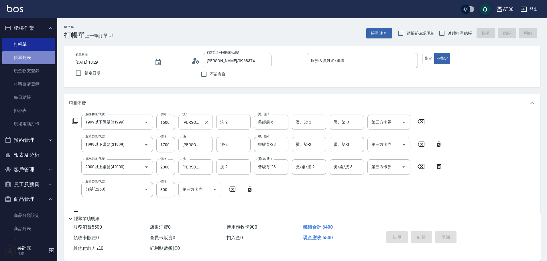
click at [42, 59] on link "帳單列表" at bounding box center [28, 57] width 53 height 13
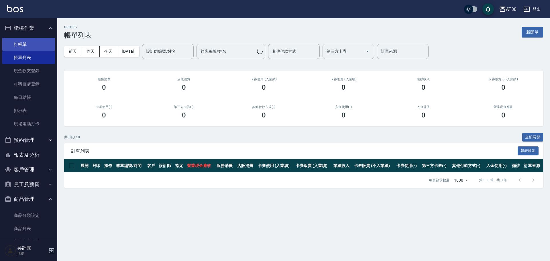
click at [43, 40] on link "打帳單" at bounding box center [28, 44] width 53 height 13
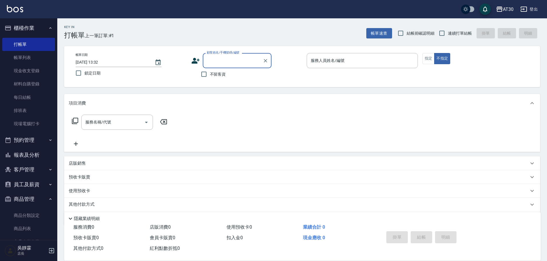
click at [235, 59] on input "顧客姓名/手機號碼/編號" at bounding box center [232, 61] width 55 height 10
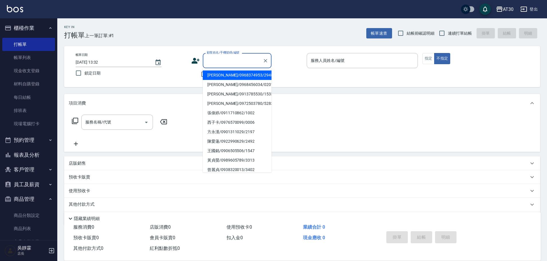
click at [215, 73] on li "潘正偉/0968374953/2948" at bounding box center [237, 74] width 69 height 9
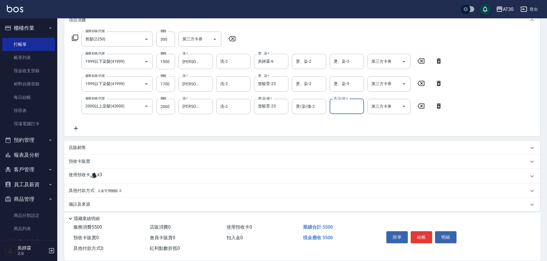
scroll to position [89, 0]
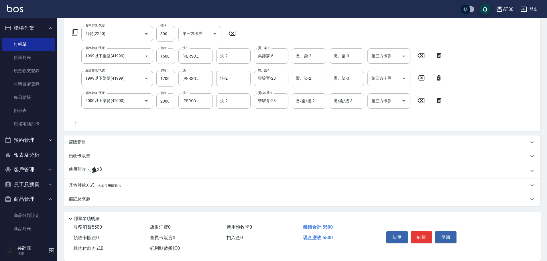
click at [97, 170] on span "x3" at bounding box center [99, 170] width 5 height 9
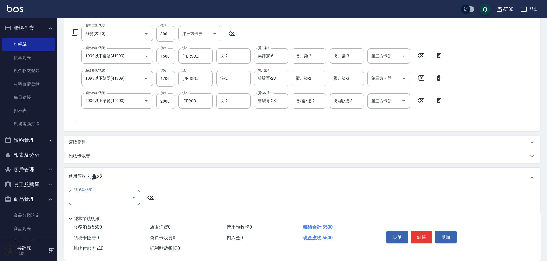
scroll to position [0, 0]
click at [100, 197] on input "卡券代號/名稱" at bounding box center [100, 198] width 58 height 10
click at [93, 212] on div "綠茶包套5次4500 剩餘3張" at bounding box center [105, 211] width 72 height 9
click at [177, 200] on input "護-1" at bounding box center [187, 198] width 38 height 10
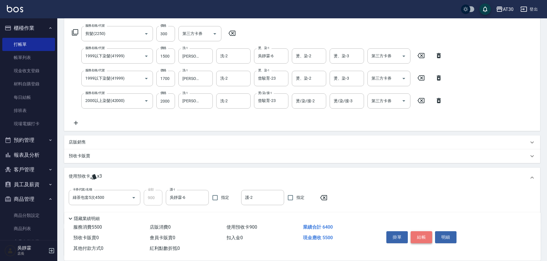
click at [423, 232] on button "結帳" at bounding box center [421, 237] width 21 height 12
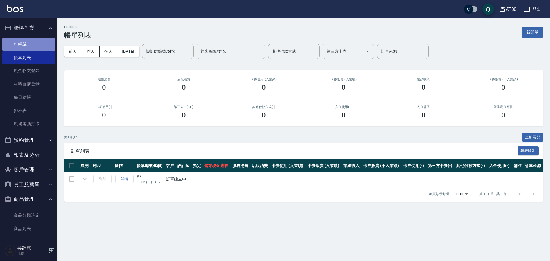
click at [31, 46] on link "打帳單" at bounding box center [28, 44] width 53 height 13
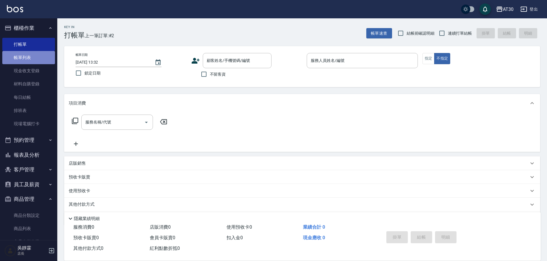
click at [32, 56] on link "帳單列表" at bounding box center [28, 57] width 53 height 13
